Goal: Transaction & Acquisition: Obtain resource

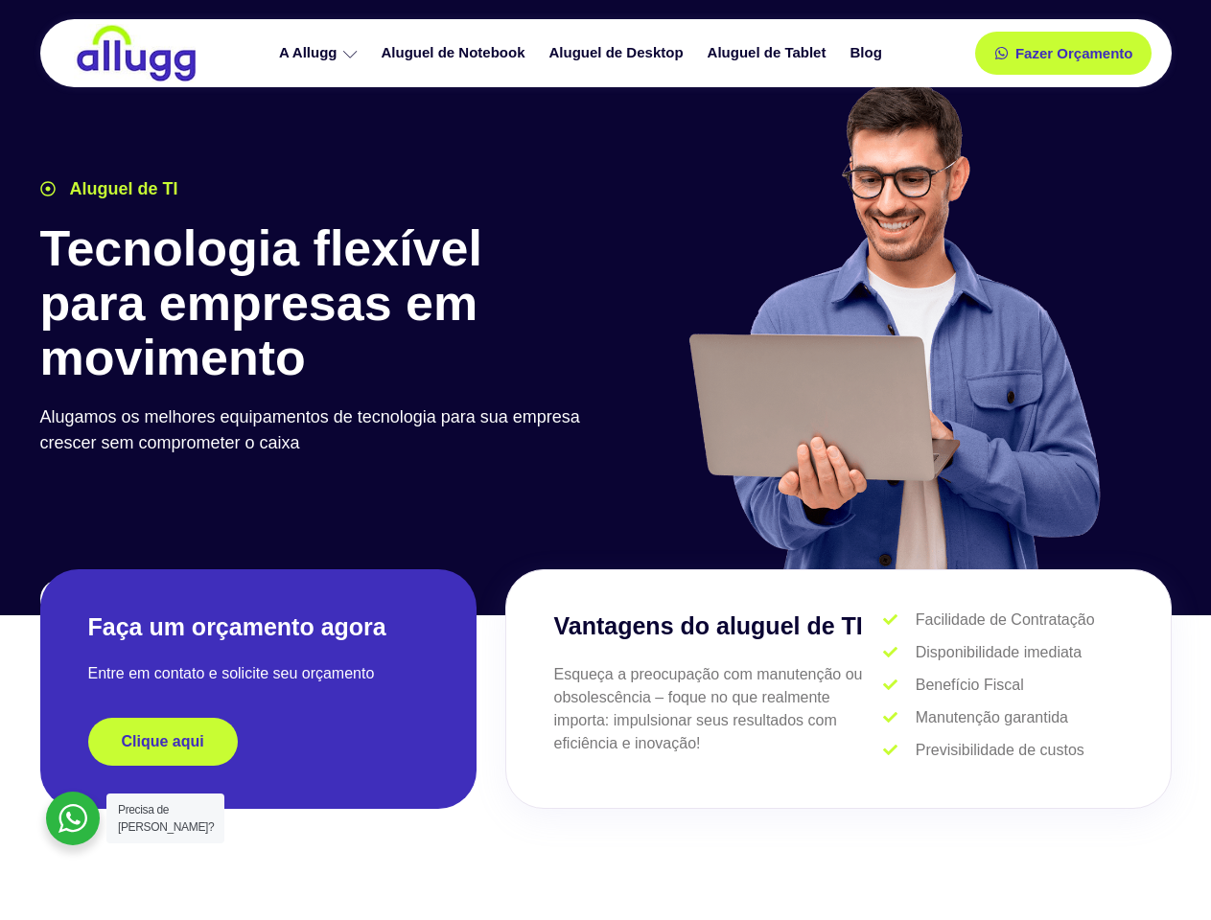
click at [606, 460] on div at bounding box center [893, 334] width 575 height 527
click at [1063, 53] on span "Fazer Orçamento" at bounding box center [1072, 53] width 105 height 13
click at [1001, 53] on icon at bounding box center [1007, 53] width 13 height 13
click at [1074, 53] on span "Fazer Orçamento" at bounding box center [1072, 53] width 105 height 13
click at [258, 742] on div "Clique aqui" at bounding box center [258, 742] width 340 height 48
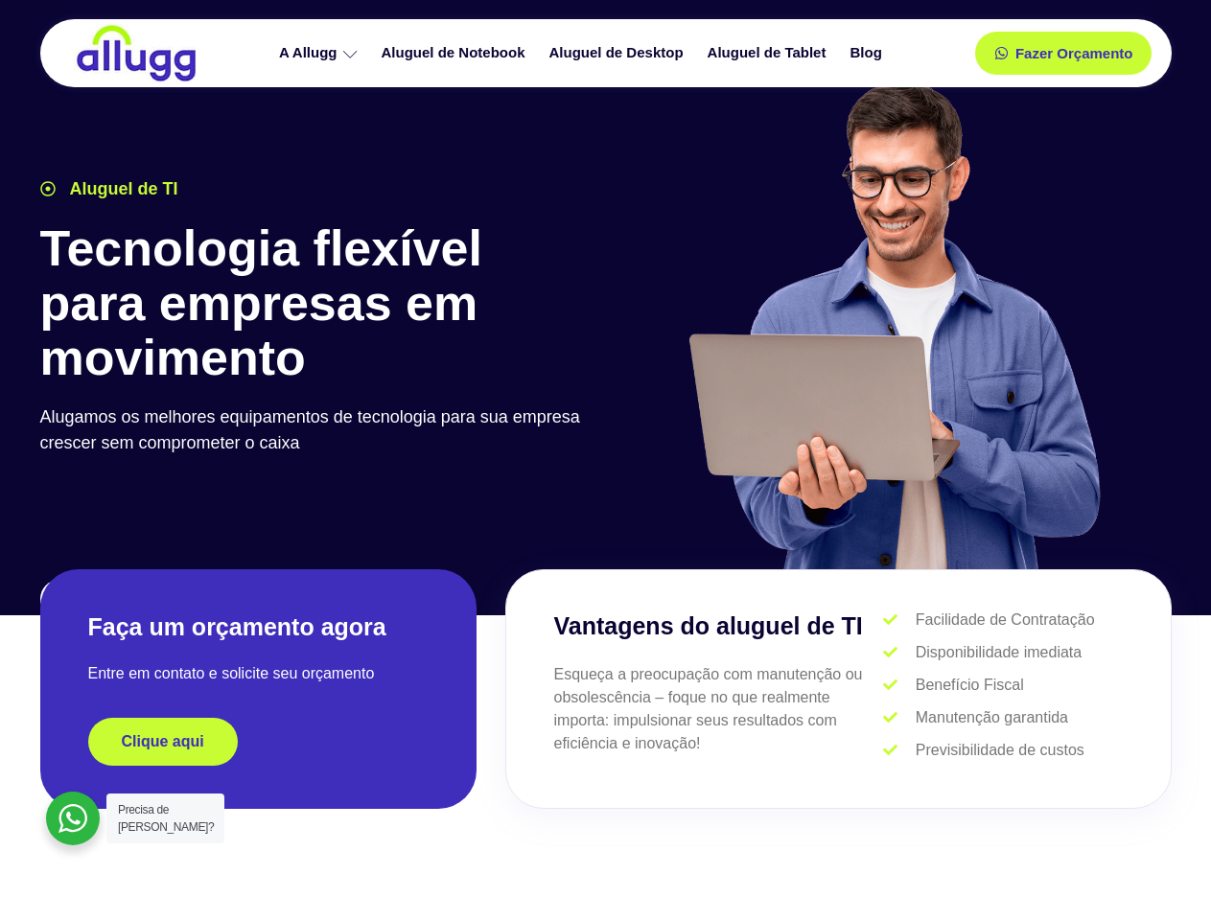
click at [258, 742] on div "Clique aqui" at bounding box center [258, 742] width 340 height 48
click at [163, 742] on span "Clique aqui" at bounding box center [163, 741] width 82 height 15
click at [73, 819] on div at bounding box center [73, 819] width 54 height 54
click at [165, 819] on span "Precisa de [PERSON_NAME]?" at bounding box center [166, 818] width 96 height 31
